Goal: Transaction & Acquisition: Purchase product/service

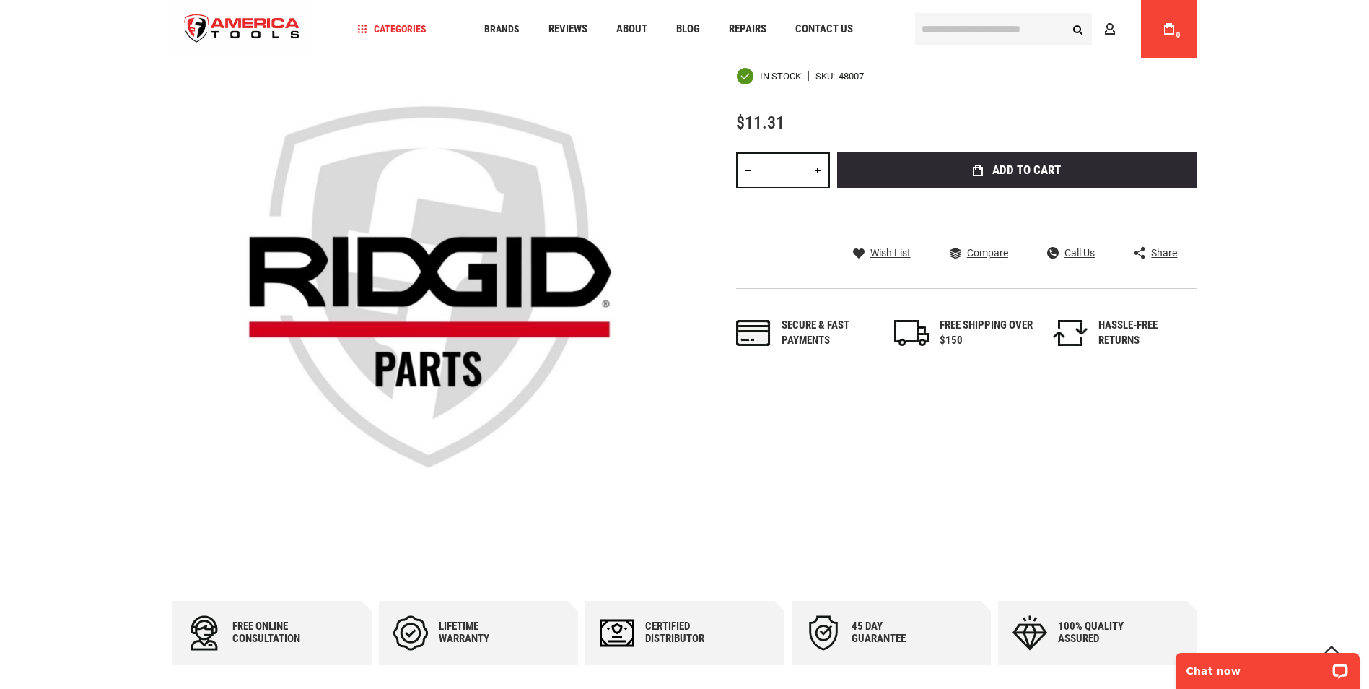
scroll to position [157, 0]
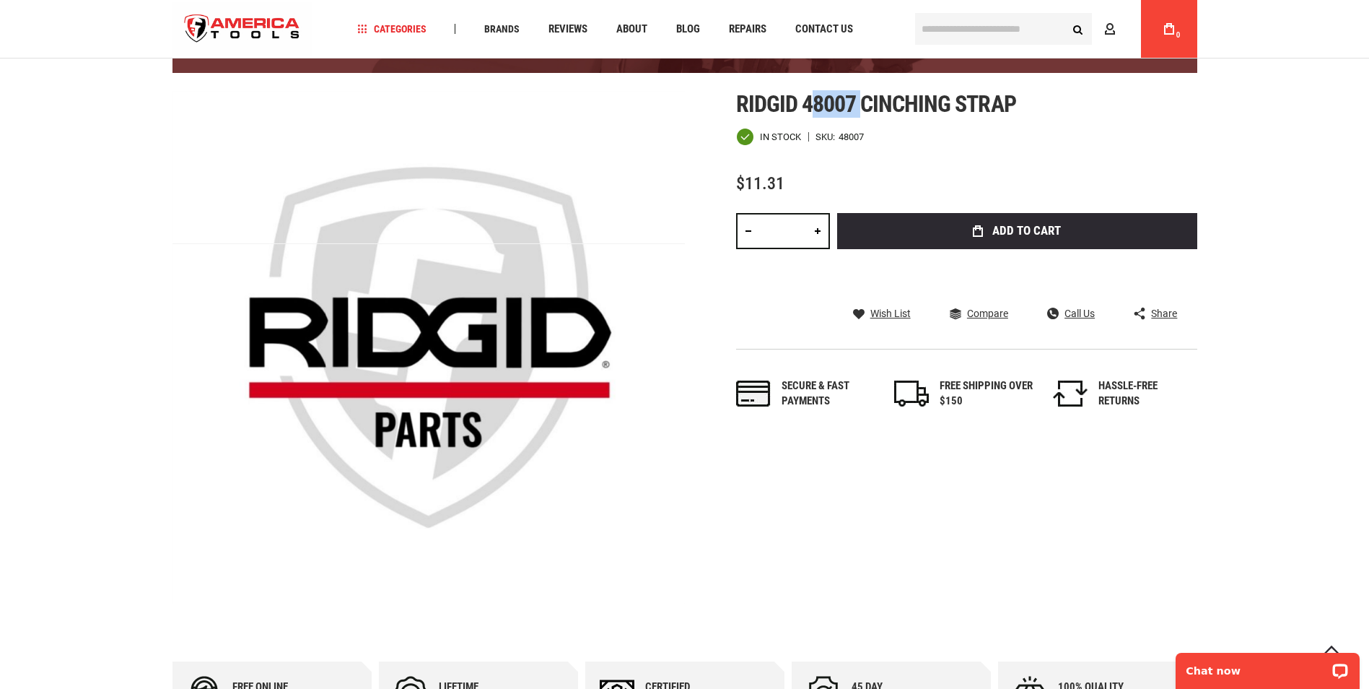
drag, startPoint x: 808, startPoint y: 106, endPoint x: 860, endPoint y: 104, distance: 52.0
click at [860, 104] on span "Ridgid 48007 cinching strap" at bounding box center [876, 103] width 280 height 27
drag, startPoint x: 860, startPoint y: 104, endPoint x: 819, endPoint y: 100, distance: 41.4
click at [819, 100] on span "Ridgid 48007 cinching strap" at bounding box center [876, 103] width 280 height 27
drag, startPoint x: 808, startPoint y: 102, endPoint x: 853, endPoint y: 100, distance: 44.8
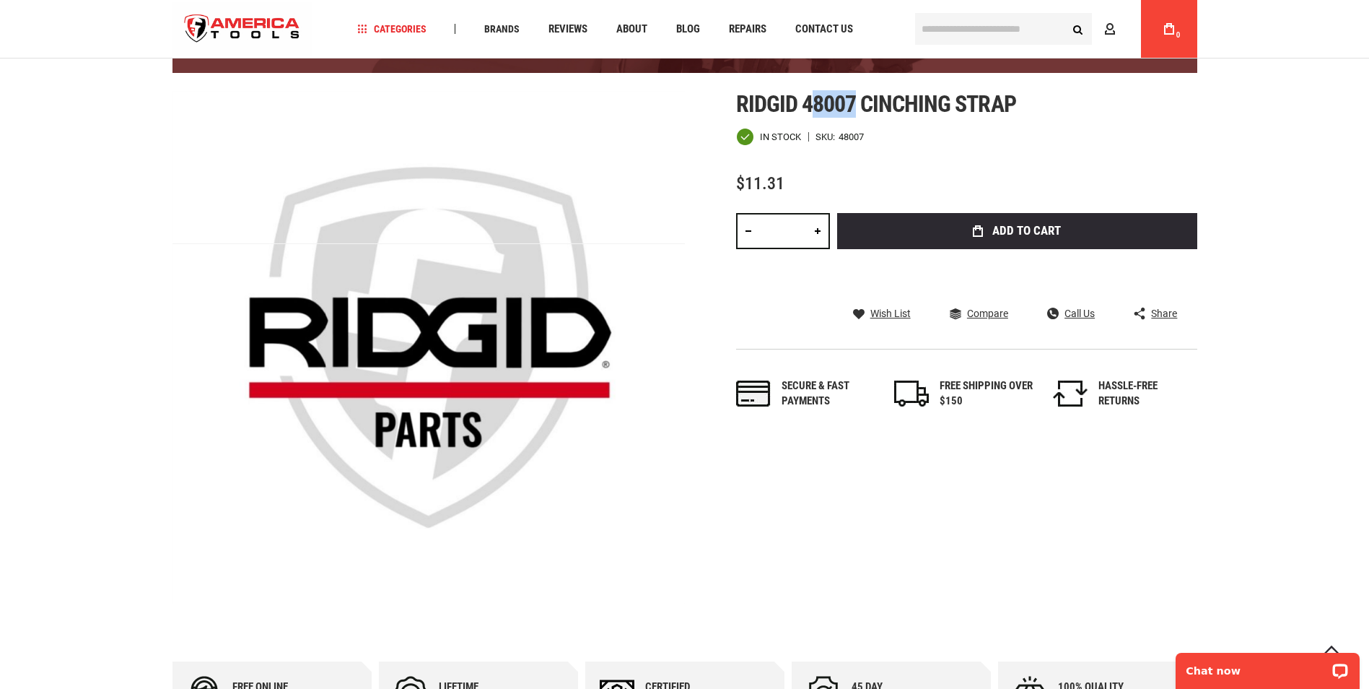
click at [853, 100] on span "Ridgid 48007 cinching strap" at bounding box center [876, 103] width 280 height 27
drag, startPoint x: 853, startPoint y: 100, endPoint x: 802, endPoint y: 105, distance: 50.8
click at [802, 105] on span "Ridgid 48007 cinching strap" at bounding box center [876, 103] width 280 height 27
drag, startPoint x: 803, startPoint y: 104, endPoint x: 844, endPoint y: 103, distance: 41.2
click at [844, 103] on span "Ridgid 48007 cinching strap" at bounding box center [876, 103] width 280 height 27
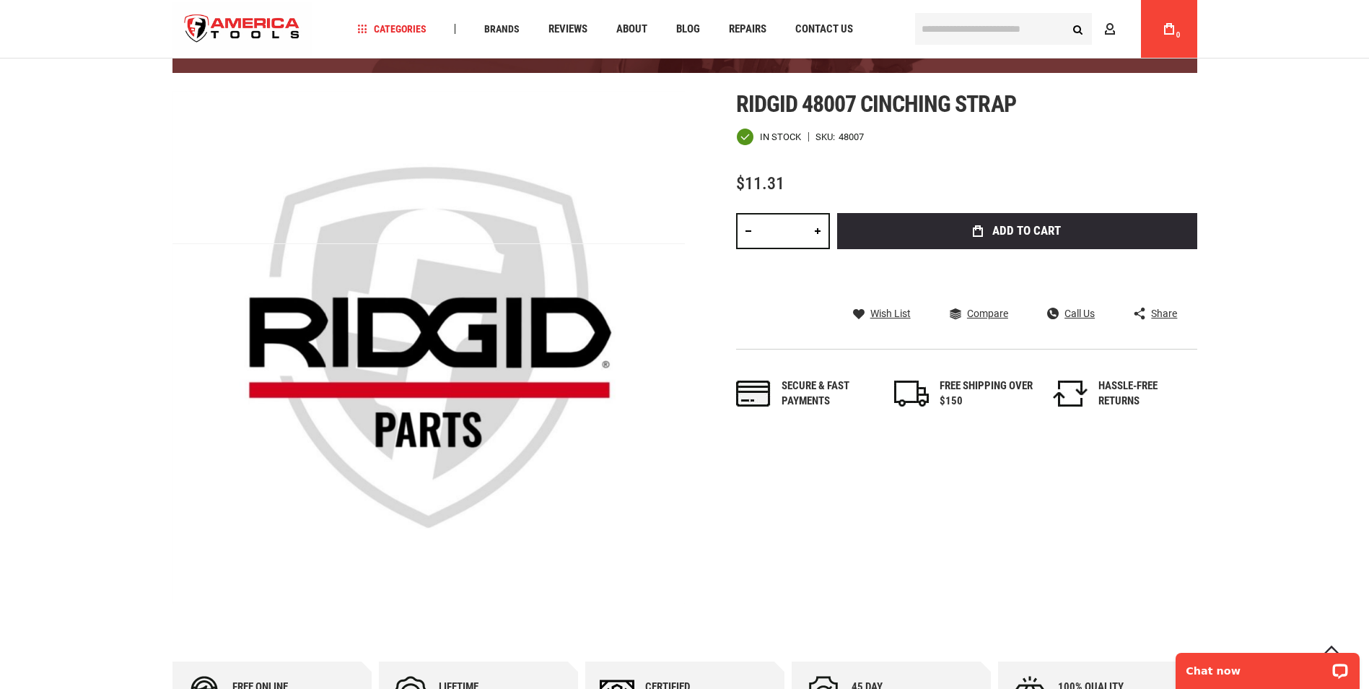
drag, startPoint x: 844, startPoint y: 103, endPoint x: 902, endPoint y: 140, distance: 68.5
click at [902, 140] on div "In stock SKU 48007" at bounding box center [966, 137] width 461 height 18
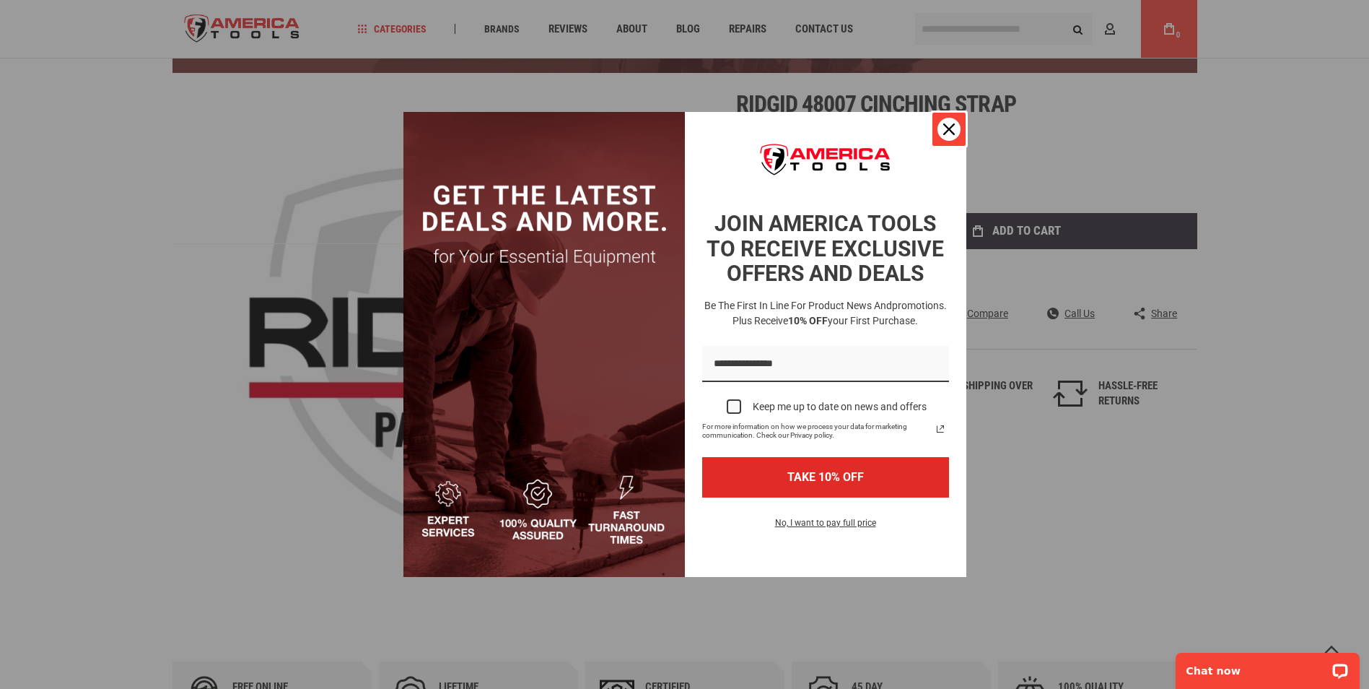
click at [941, 114] on button "Close" at bounding box center [949, 129] width 35 height 35
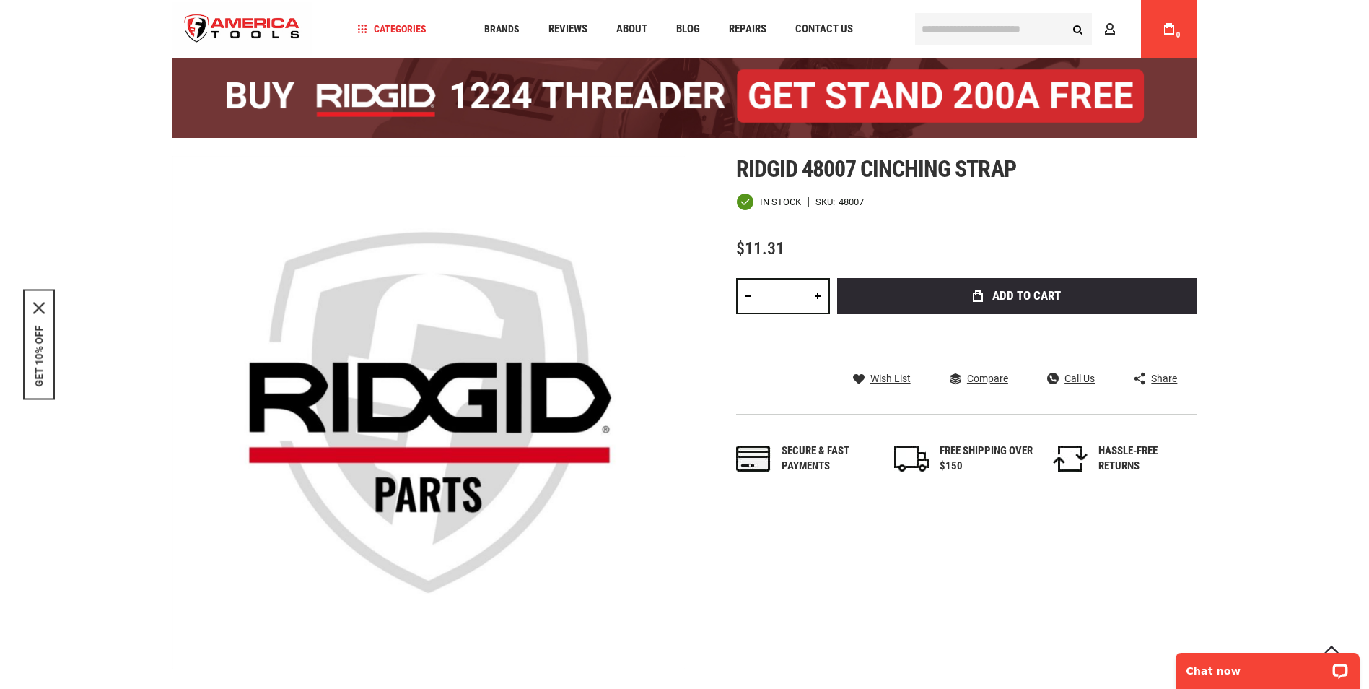
scroll to position [85, 0]
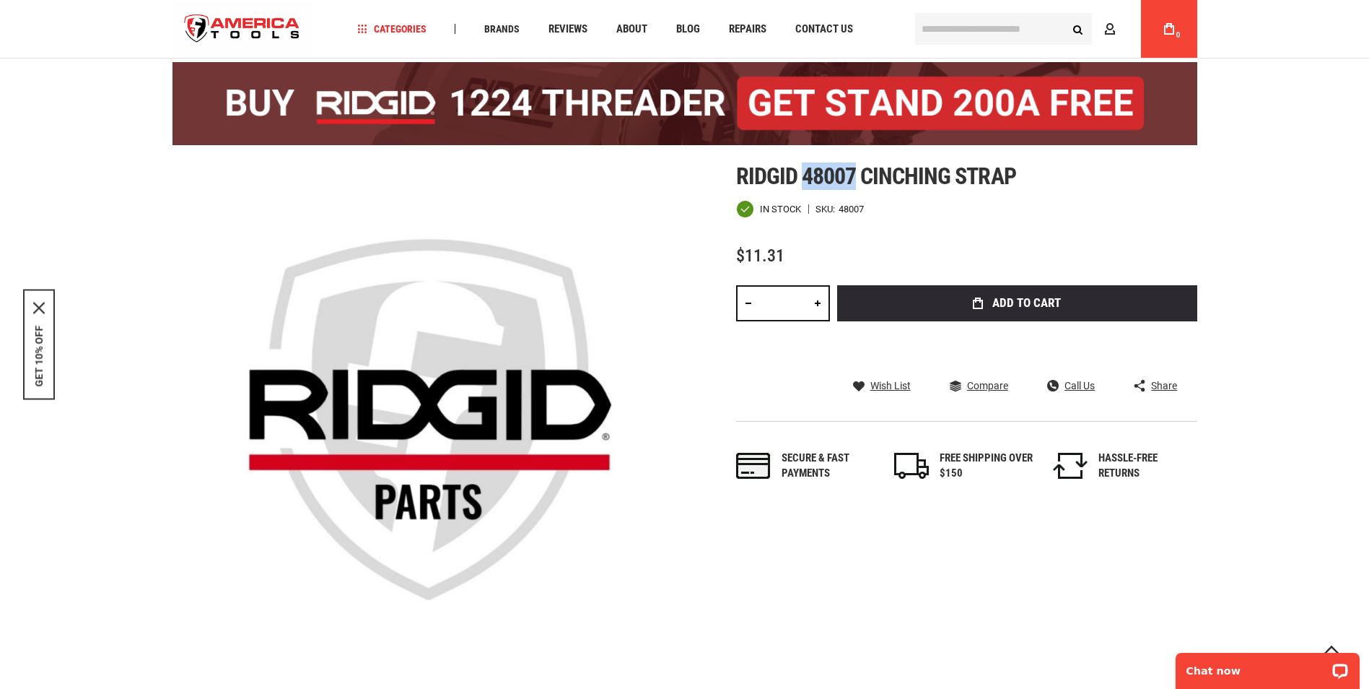
drag, startPoint x: 803, startPoint y: 178, endPoint x: 853, endPoint y: 181, distance: 49.9
click at [853, 181] on span "Ridgid 48007 cinching strap" at bounding box center [876, 175] width 280 height 27
drag, startPoint x: 853, startPoint y: 181, endPoint x: 862, endPoint y: 190, distance: 12.8
click at [862, 190] on div "Ridgid 48007 cinching strap In stock SKU 48007 $11.31 Total: $ 11.31 Qty * Add …" at bounding box center [966, 336] width 461 height 347
drag, startPoint x: 855, startPoint y: 180, endPoint x: 804, endPoint y: 182, distance: 51.3
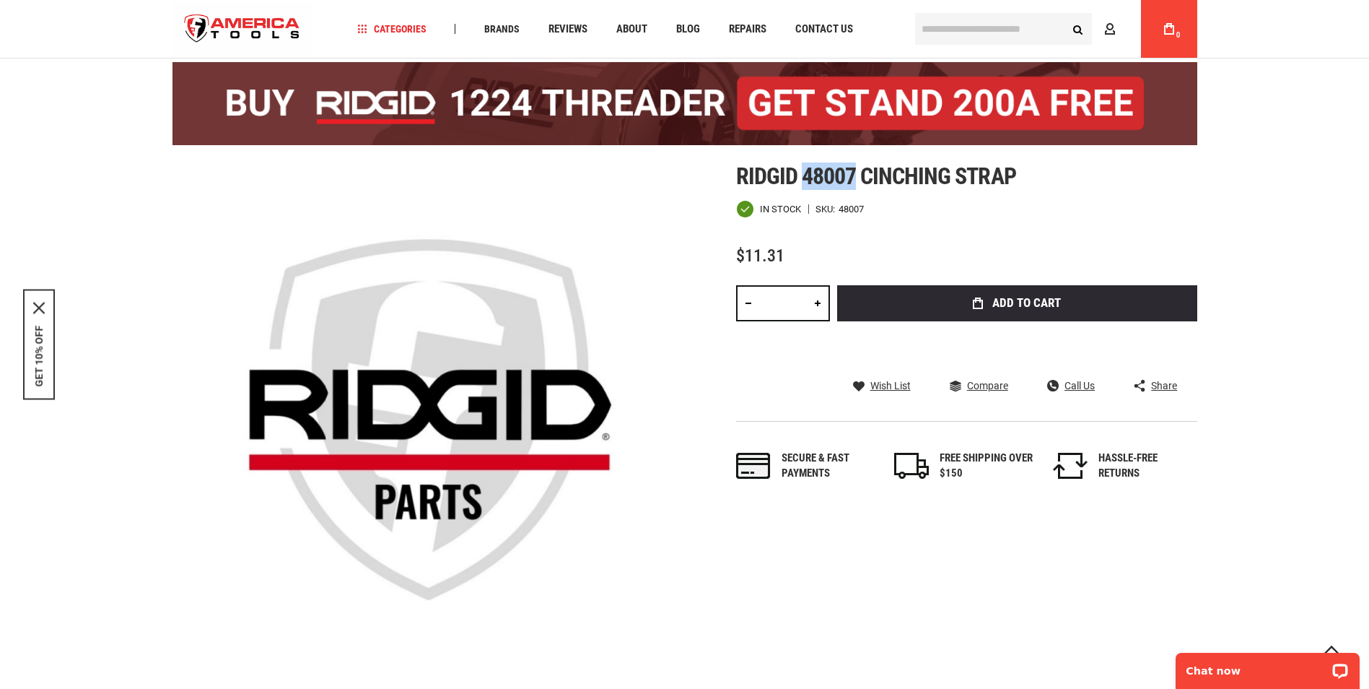
click at [804, 182] on span "Ridgid 48007 cinching strap" at bounding box center [876, 175] width 280 height 27
drag, startPoint x: 804, startPoint y: 182, endPoint x: 851, endPoint y: 192, distance: 48.0
click at [848, 203] on div "In stock SKU 48007" at bounding box center [966, 209] width 461 height 18
drag, startPoint x: 803, startPoint y: 174, endPoint x: 853, endPoint y: 175, distance: 50.6
click at [853, 175] on span "Ridgid 48007 cinching strap" at bounding box center [876, 175] width 280 height 27
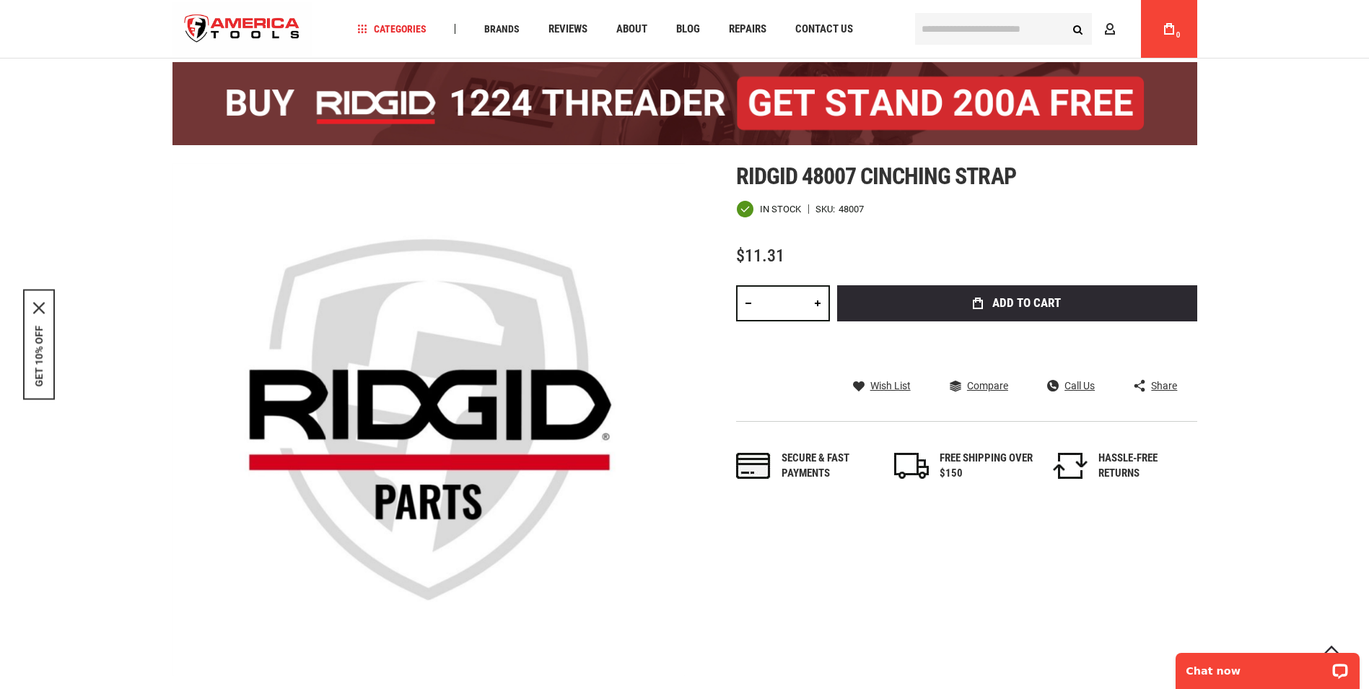
drag, startPoint x: 853, startPoint y: 175, endPoint x: 909, endPoint y: 196, distance: 59.4
click at [907, 196] on div "Ridgid 48007 cinching strap In stock SKU 48007 $11.31 Total: $ 11.31 Qty * Add …" at bounding box center [966, 336] width 461 height 347
drag, startPoint x: 809, startPoint y: 177, endPoint x: 848, endPoint y: 179, distance: 39.0
click at [848, 179] on span "Ridgid 48007 cinching strap" at bounding box center [876, 175] width 280 height 27
drag, startPoint x: 848, startPoint y: 179, endPoint x: 809, endPoint y: 175, distance: 39.2
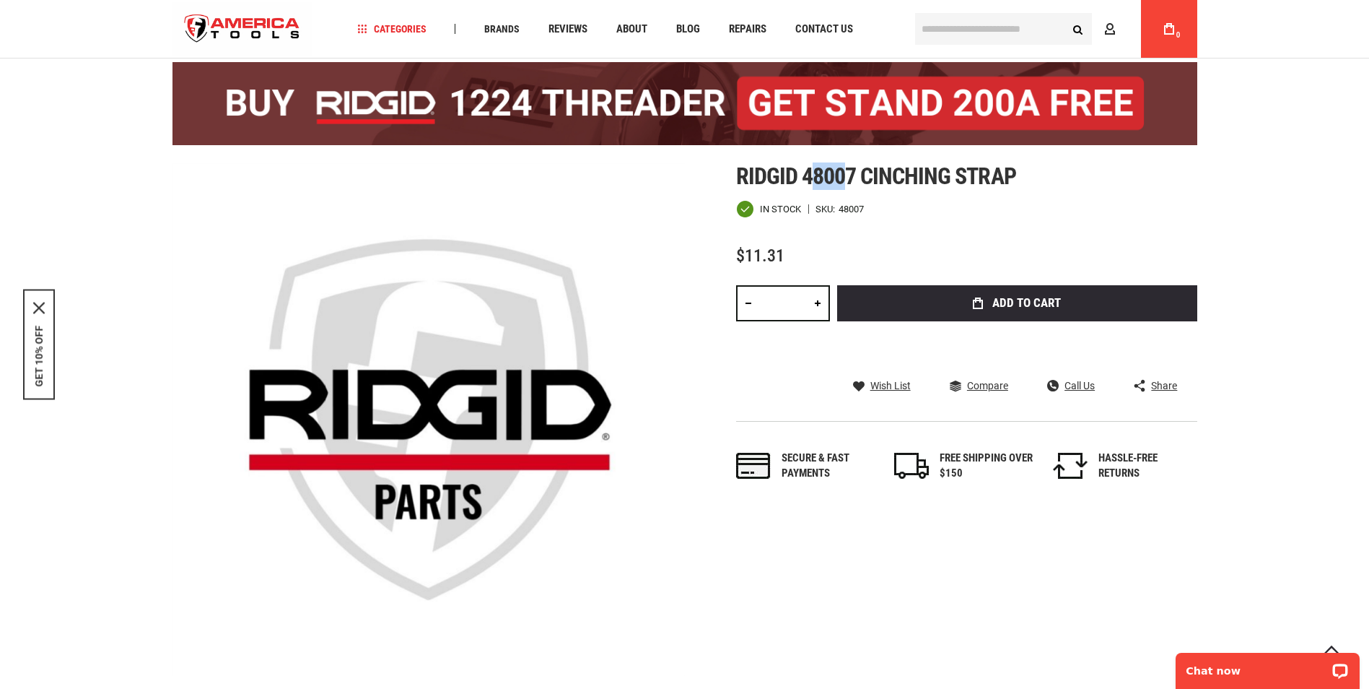
click at [809, 175] on span "Ridgid 48007 cinching strap" at bounding box center [876, 175] width 280 height 27
drag, startPoint x: 806, startPoint y: 175, endPoint x: 856, endPoint y: 189, distance: 51.7
click at [856, 189] on span "Ridgid 48007 cinching strap" at bounding box center [876, 175] width 280 height 27
click at [883, 186] on span "Ridgid 48007 cinching strap" at bounding box center [876, 175] width 280 height 27
drag, startPoint x: 863, startPoint y: 175, endPoint x: 1022, endPoint y: 176, distance: 158.8
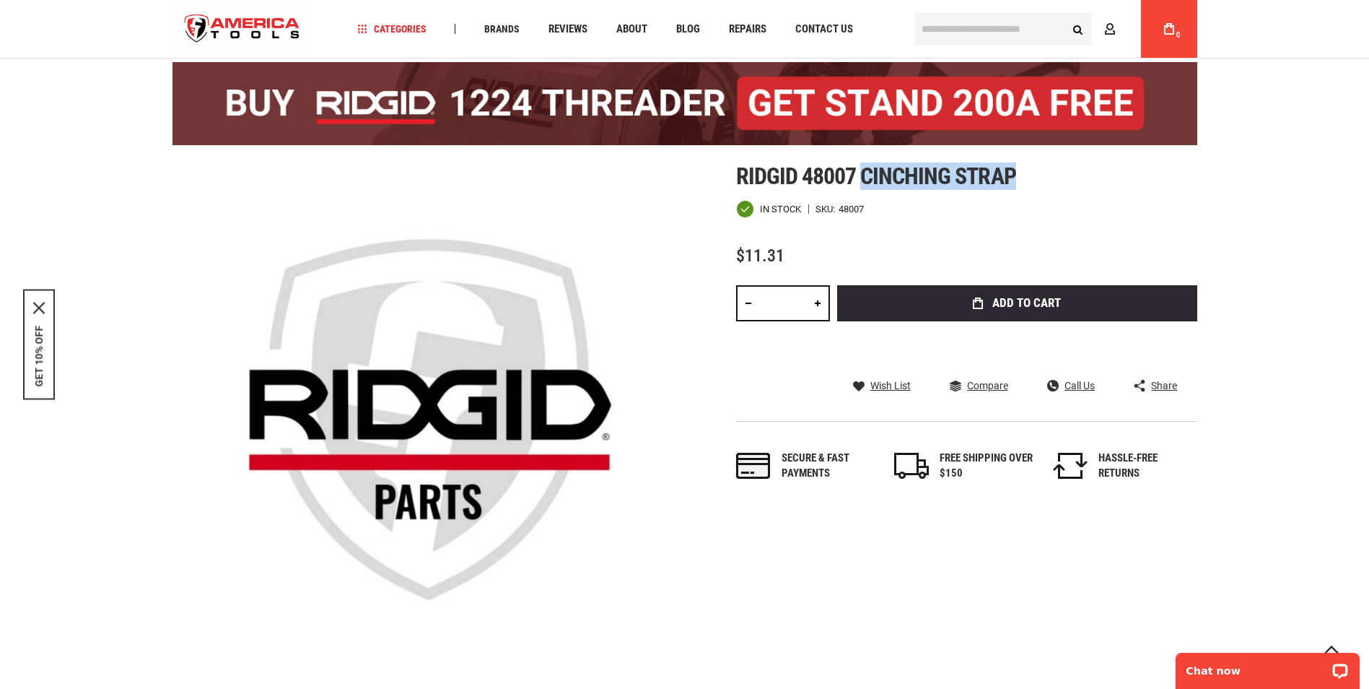
click at [1022, 176] on h1 "Ridgid 48007 cinching strap" at bounding box center [966, 176] width 461 height 26
copy span "cinching strap"
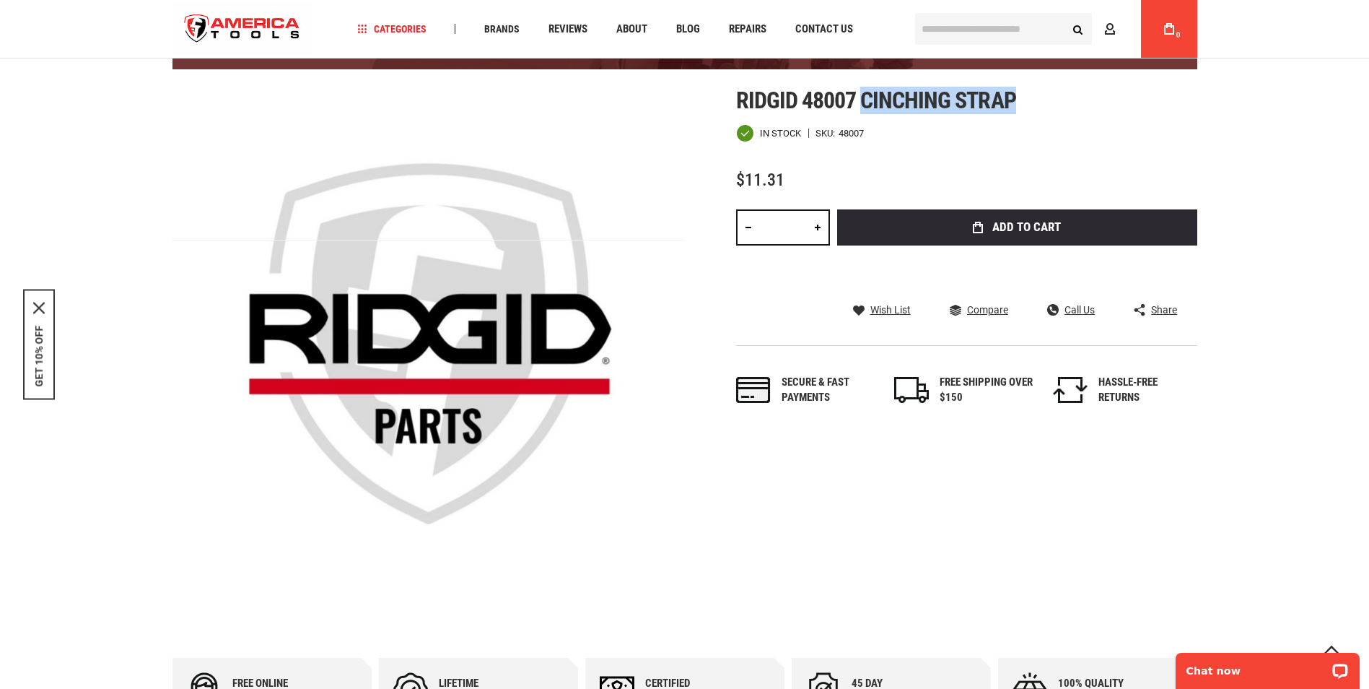
scroll to position [157, 0]
